Goal: Book appointment/travel/reservation

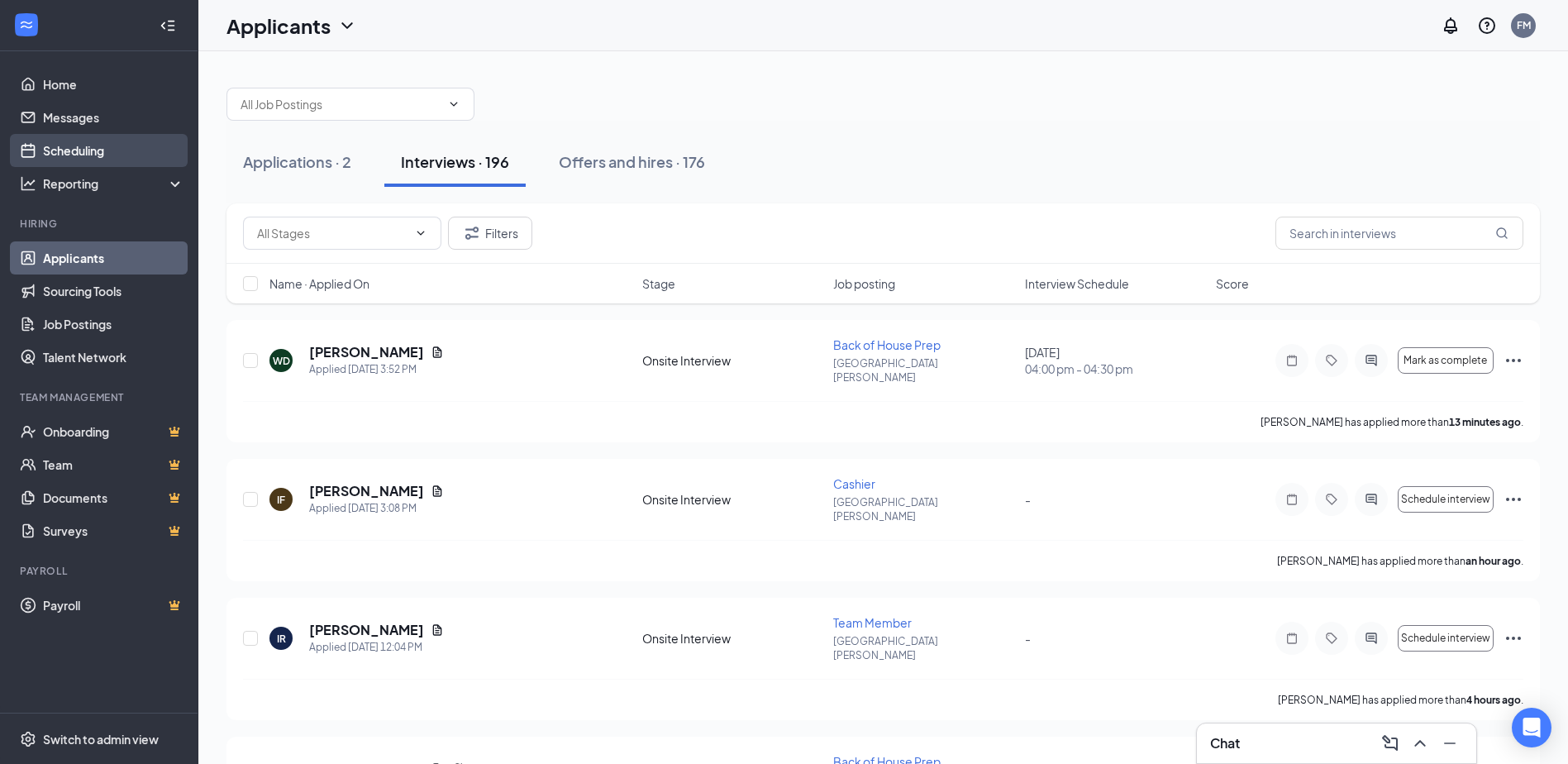
click at [86, 154] on link "Scheduling" at bounding box center [113, 150] width 141 height 33
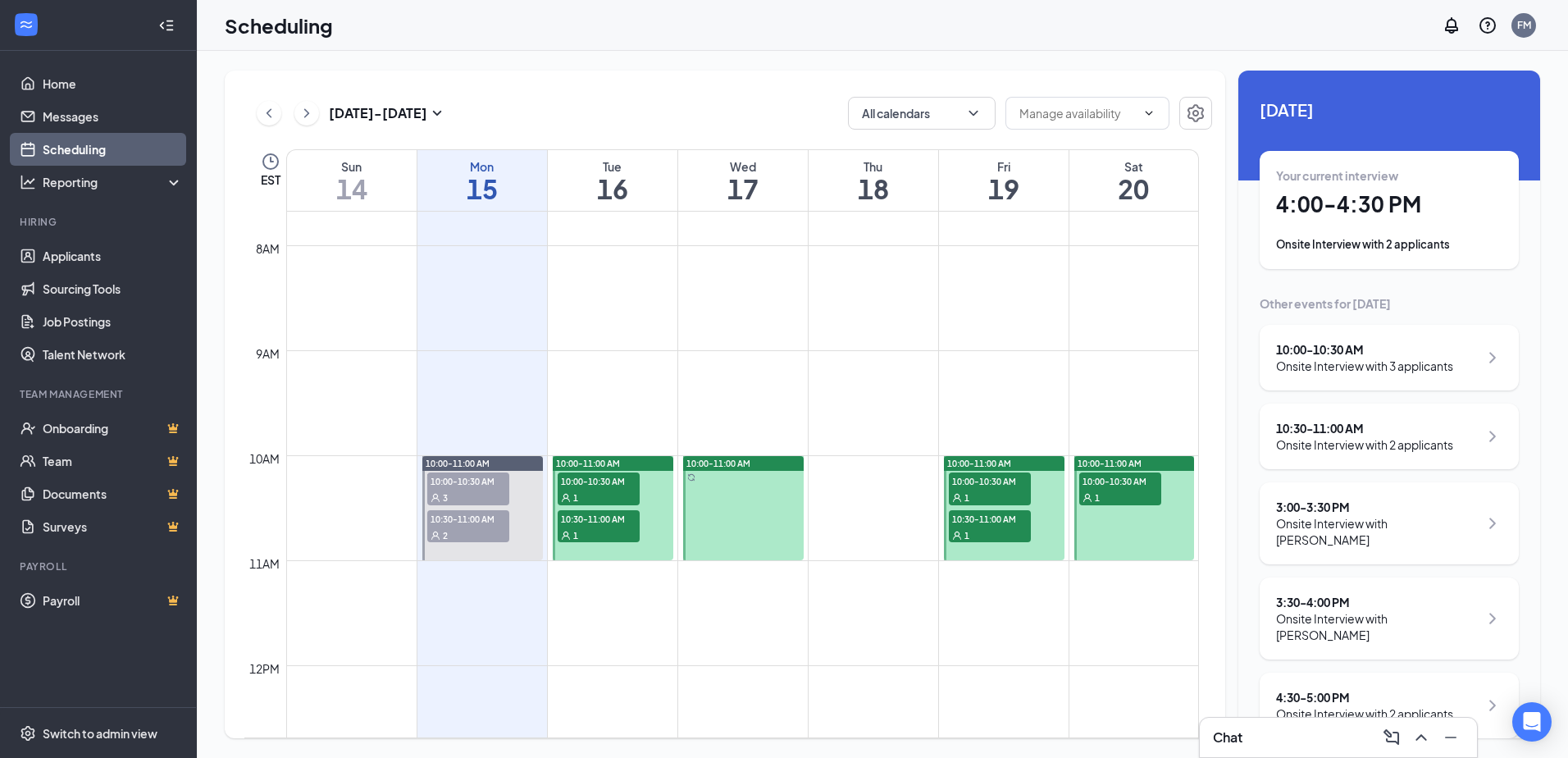
scroll to position [1380, 0]
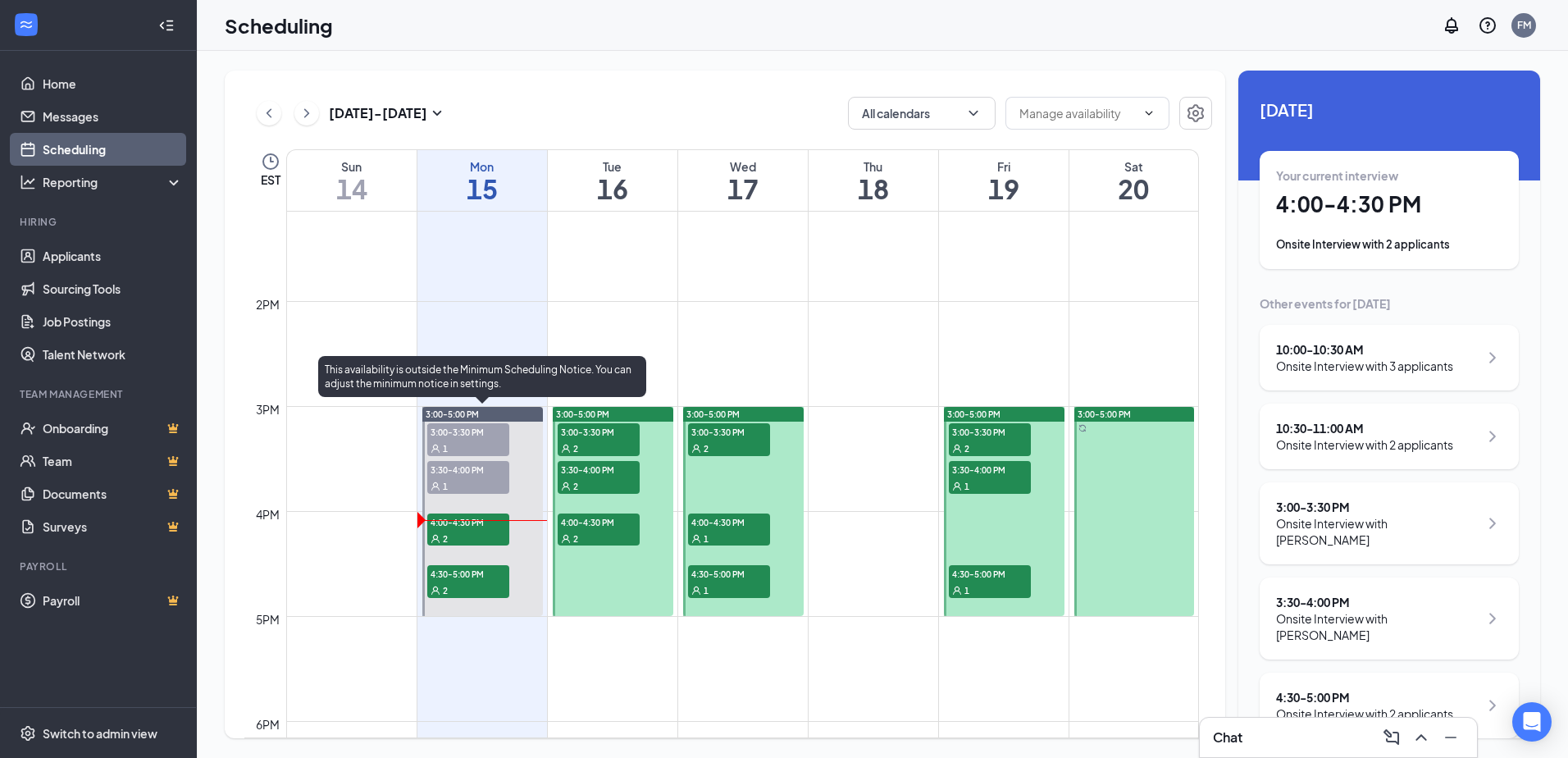
click at [435, 519] on span "4:00-4:30 PM" at bounding box center [469, 521] width 82 height 16
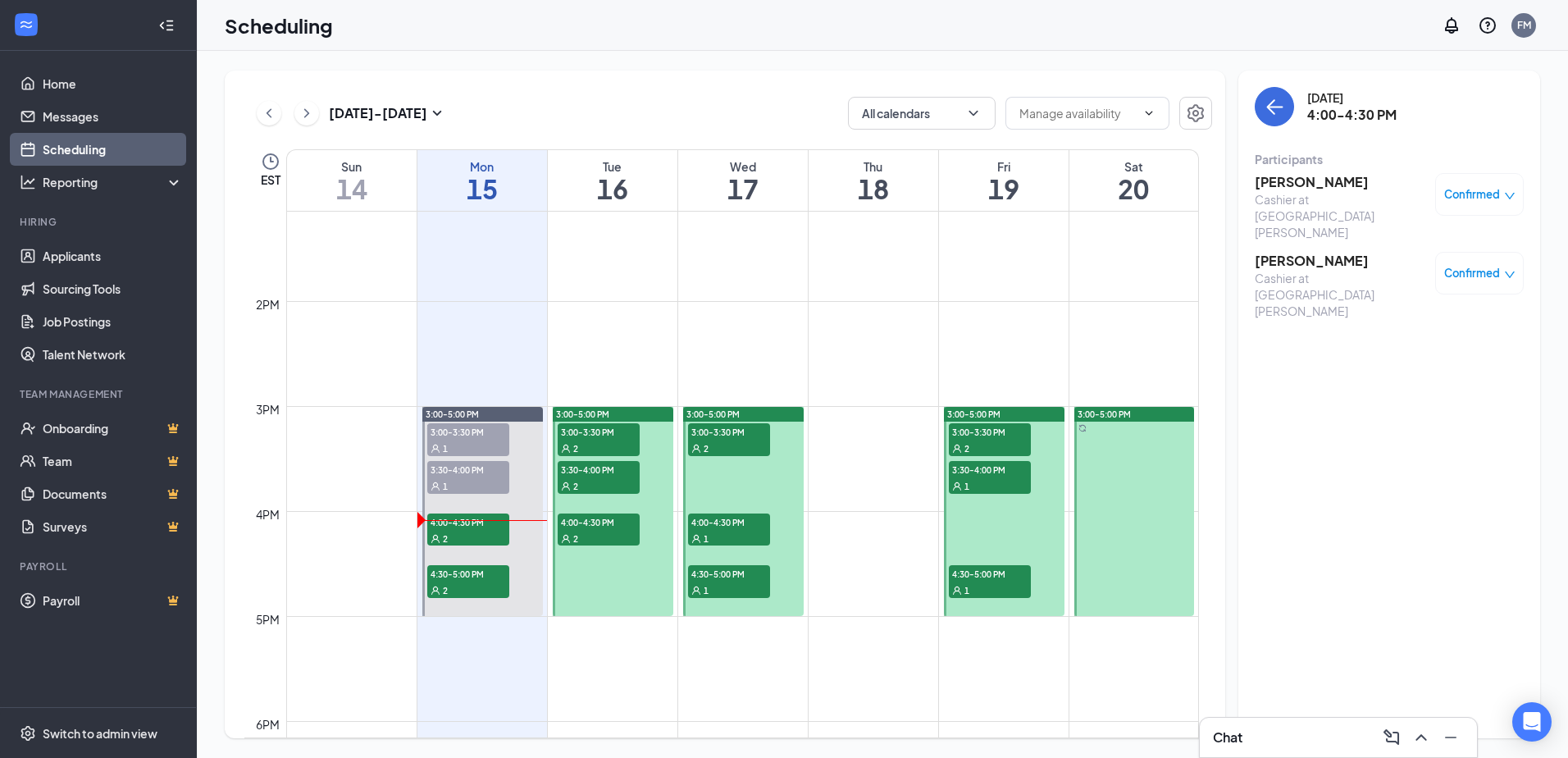
click at [1322, 187] on h3 "[PERSON_NAME]" at bounding box center [1340, 182] width 172 height 18
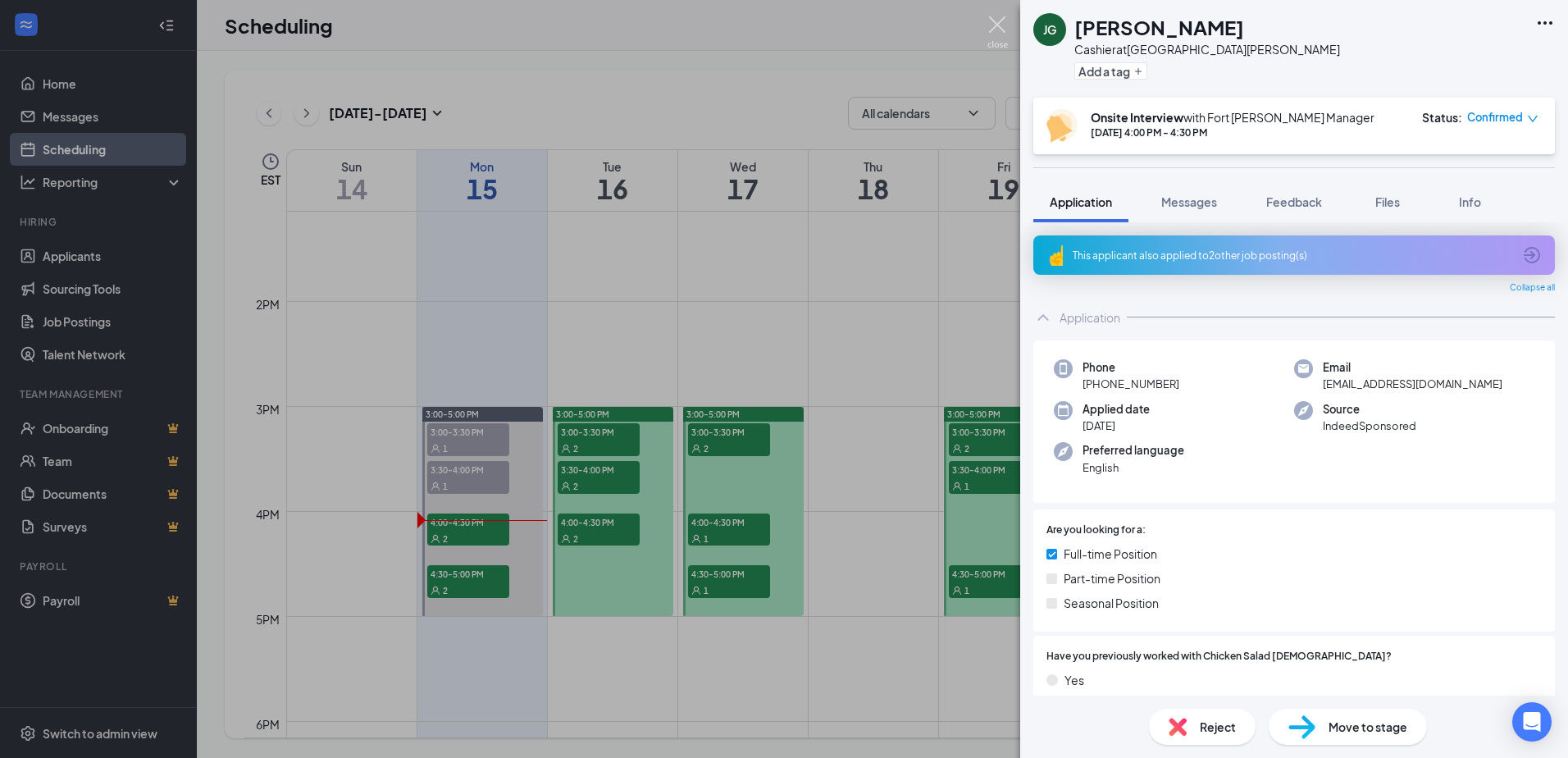
click at [1000, 17] on img at bounding box center [997, 32] width 21 height 32
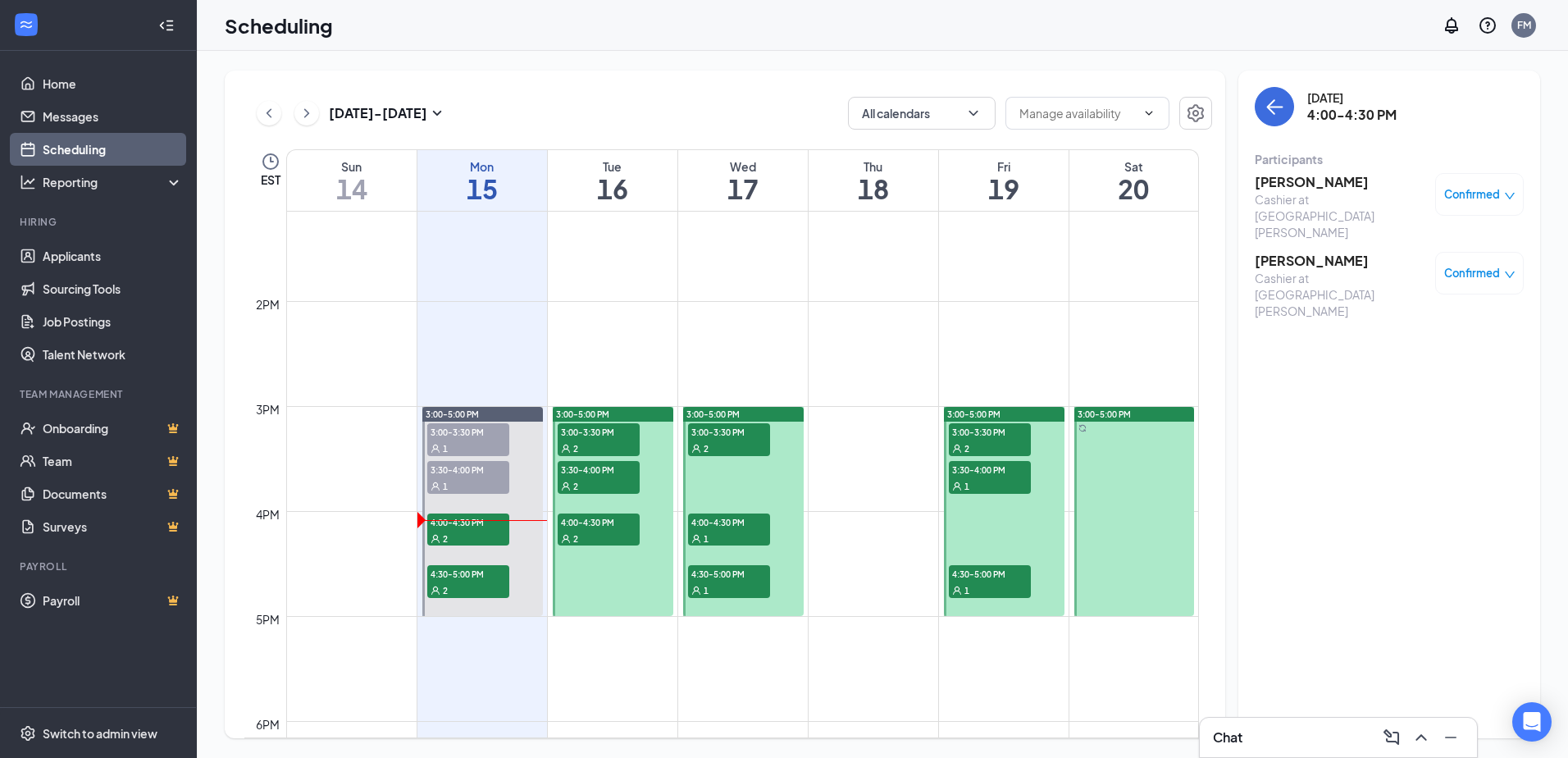
click at [1304, 252] on h3 "[PERSON_NAME]" at bounding box center [1340, 261] width 172 height 18
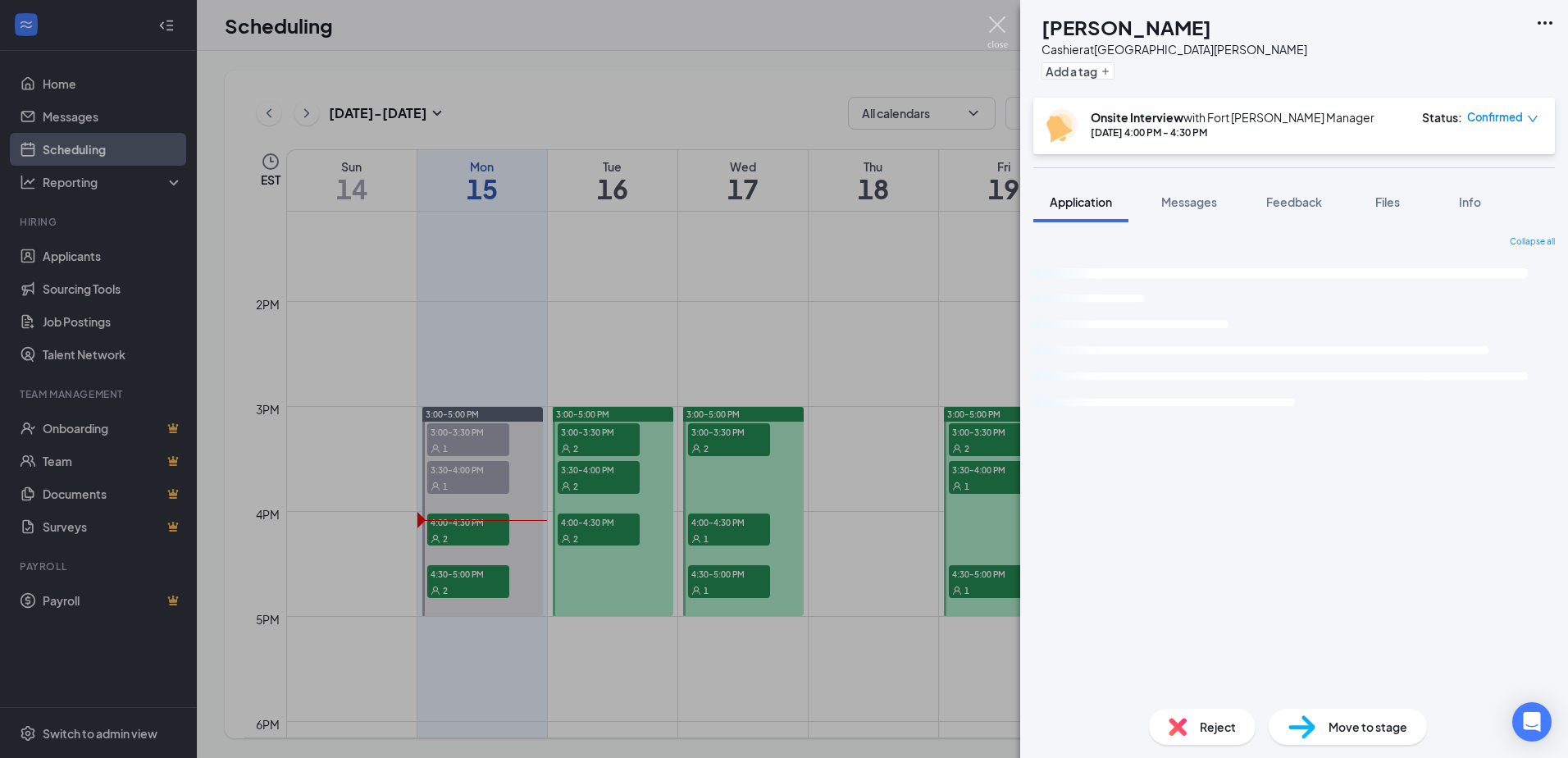
click at [999, 22] on img at bounding box center [997, 32] width 21 height 32
